Goal: Task Accomplishment & Management: Manage account settings

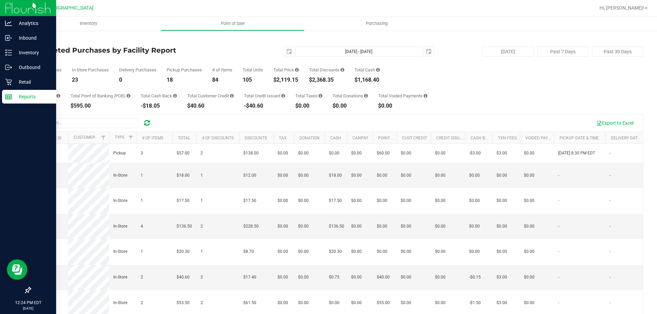
click at [25, 99] on p "Reports" at bounding box center [32, 97] width 41 height 8
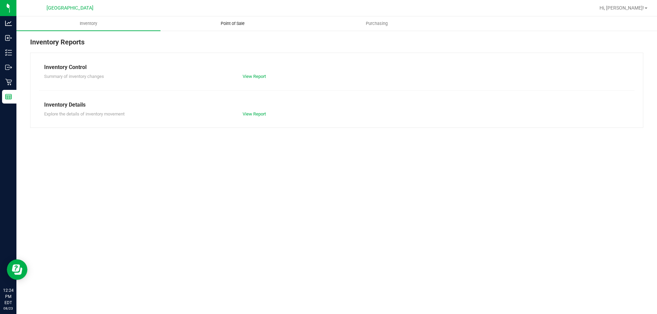
click at [229, 21] on uib-tab-heading "Point of Sale" at bounding box center [232, 24] width 143 height 14
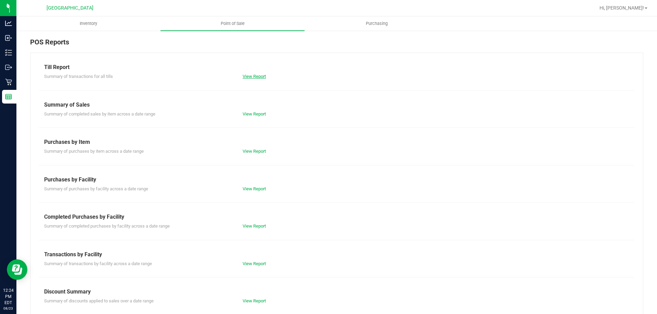
click at [258, 77] on link "View Report" at bounding box center [254, 76] width 23 height 5
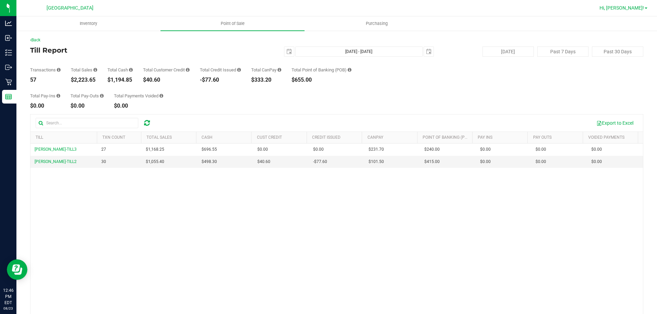
click at [634, 5] on span "Hi, [PERSON_NAME]!" at bounding box center [621, 7] width 44 height 5
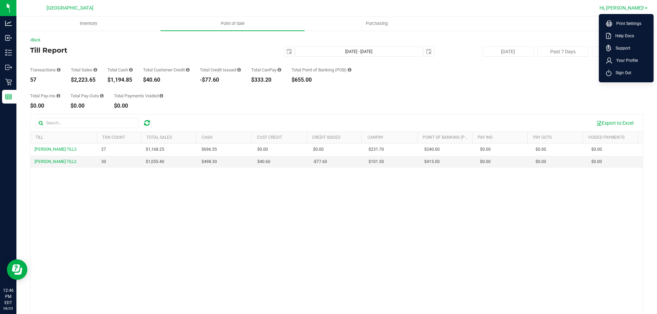
click at [644, 6] on link "Hi, [PERSON_NAME]!" at bounding box center [623, 7] width 53 height 7
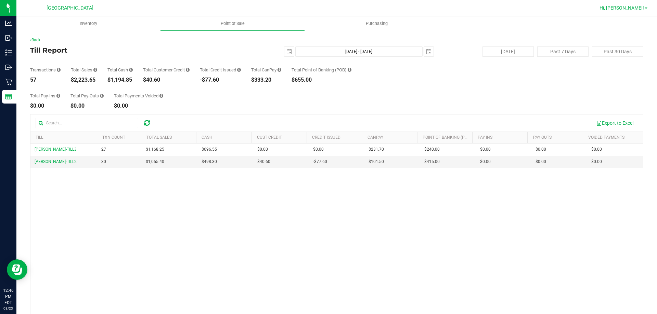
click at [644, 6] on link "Hi, [PERSON_NAME]!" at bounding box center [623, 7] width 53 height 7
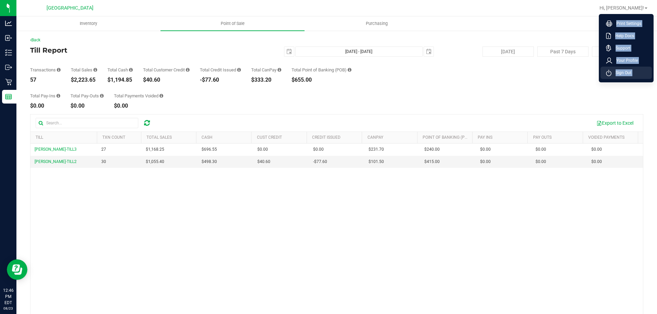
click at [620, 75] on span "Sign Out" at bounding box center [621, 72] width 20 height 7
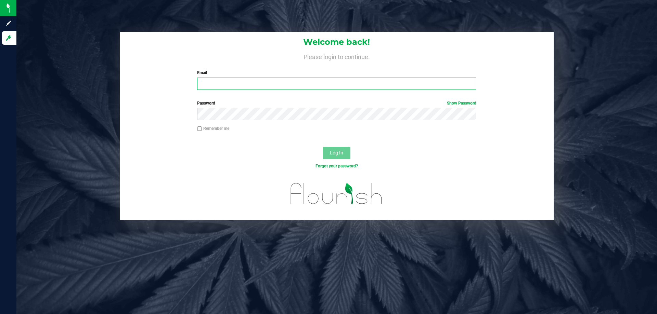
click at [226, 86] on input "Email" at bounding box center [336, 84] width 279 height 12
type input "[EMAIL_ADDRESS][DOMAIN_NAME]"
click at [323, 147] on button "Log In" at bounding box center [336, 153] width 27 height 12
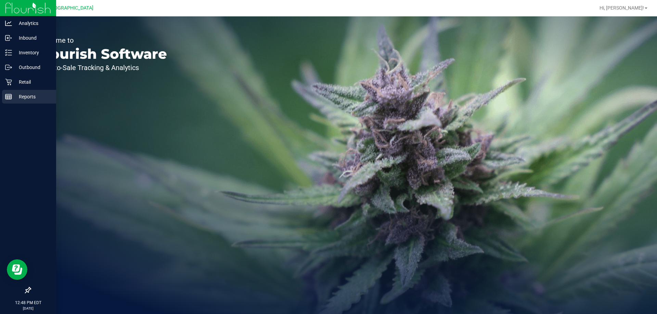
click at [10, 91] on div "Reports" at bounding box center [29, 97] width 54 height 14
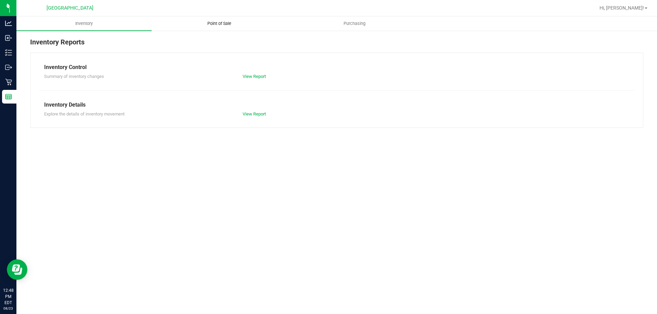
click at [216, 23] on span "Point of Sale" at bounding box center [219, 24] width 42 height 6
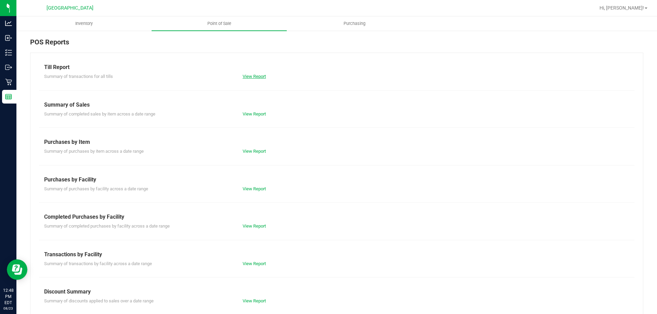
click at [255, 75] on link "View Report" at bounding box center [254, 76] width 23 height 5
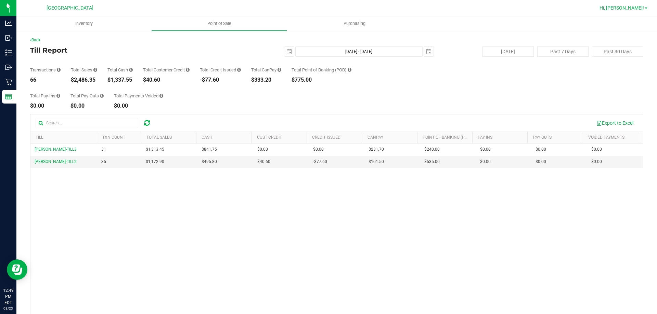
click at [644, 6] on link "Hi, [PERSON_NAME]!" at bounding box center [623, 7] width 53 height 7
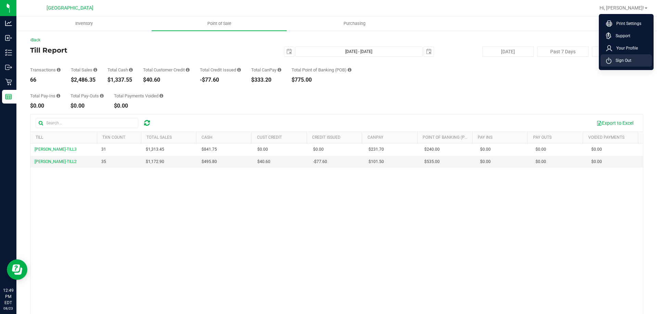
click at [631, 57] on li "Sign Out" at bounding box center [625, 60] width 51 height 12
